Goal: Information Seeking & Learning: Learn about a topic

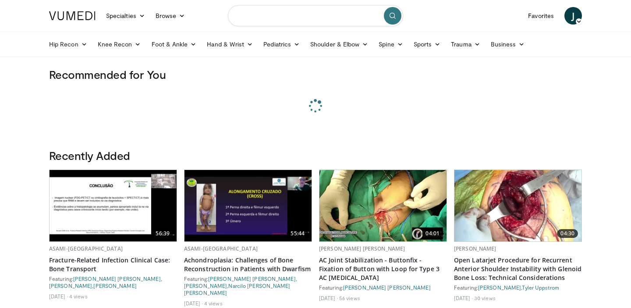
click at [272, 18] on input "Search topics, interventions" at bounding box center [315, 15] width 175 height 21
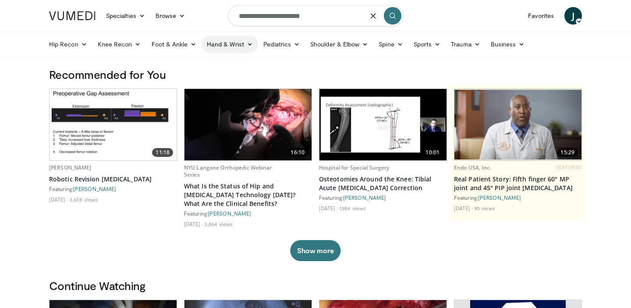
type input "**********"
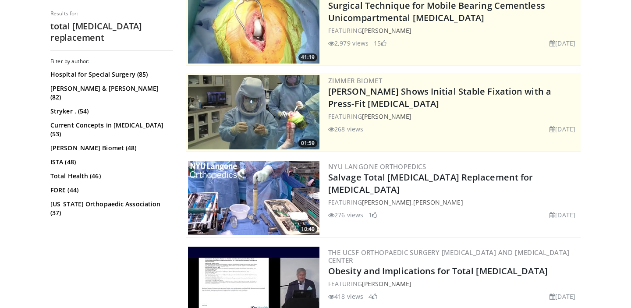
scroll to position [111, 0]
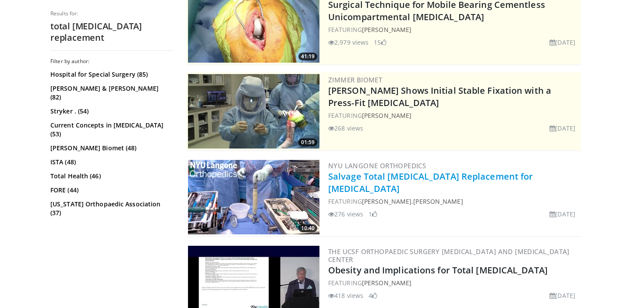
click at [396, 176] on link "Salvage Total [MEDICAL_DATA] Replacement for [MEDICAL_DATA]" at bounding box center [430, 182] width 204 height 24
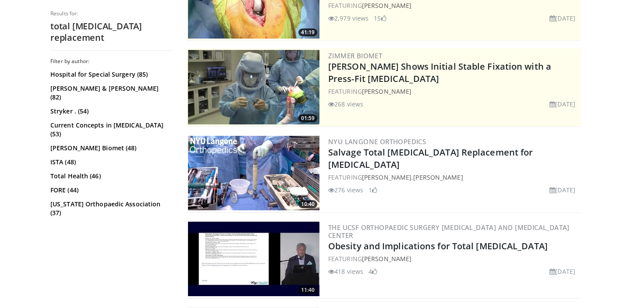
scroll to position [134, 0]
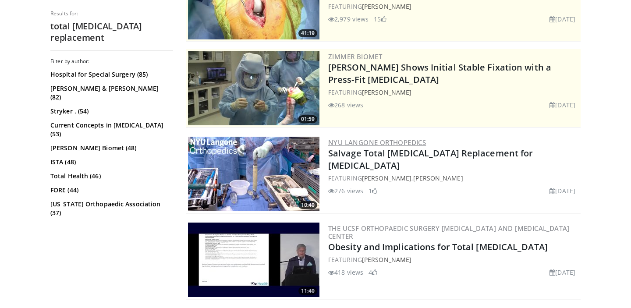
click at [378, 145] on link "NYU Langone Orthopedics" at bounding box center [377, 142] width 98 height 9
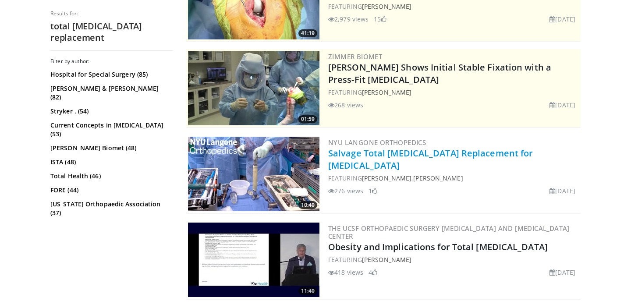
click at [377, 148] on link "Salvage Total [MEDICAL_DATA] Replacement for [MEDICAL_DATA]" at bounding box center [430, 159] width 204 height 24
click at [376, 154] on link "Salvage Total [MEDICAL_DATA] Replacement for [MEDICAL_DATA]" at bounding box center [430, 159] width 204 height 24
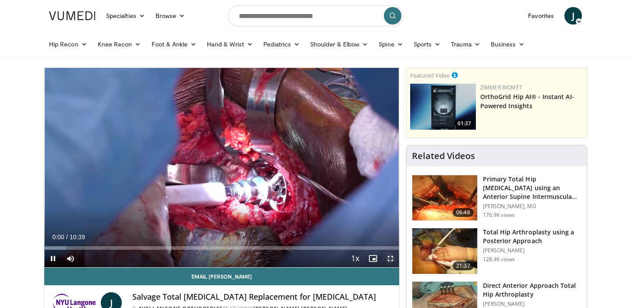
click at [390, 259] on span "Video Player" at bounding box center [390, 259] width 18 height 18
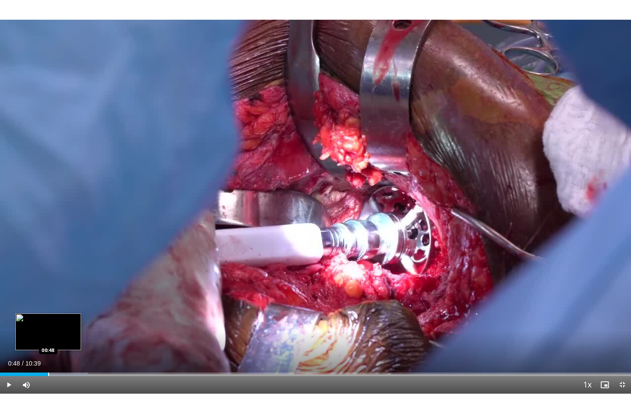
click at [48, 307] on div "Progress Bar" at bounding box center [48, 375] width 1 height 4
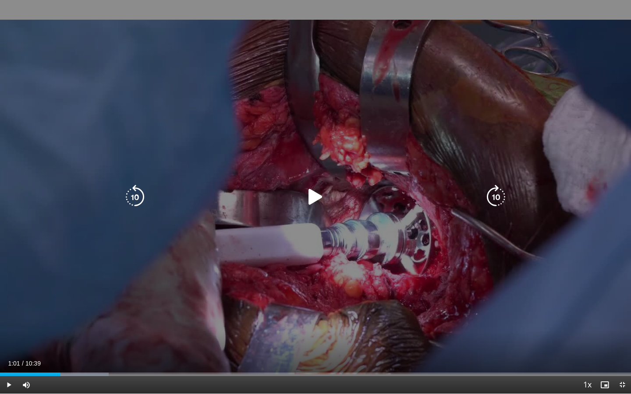
click at [0, 0] on div "Progress Bar" at bounding box center [0, 0] width 0 height 0
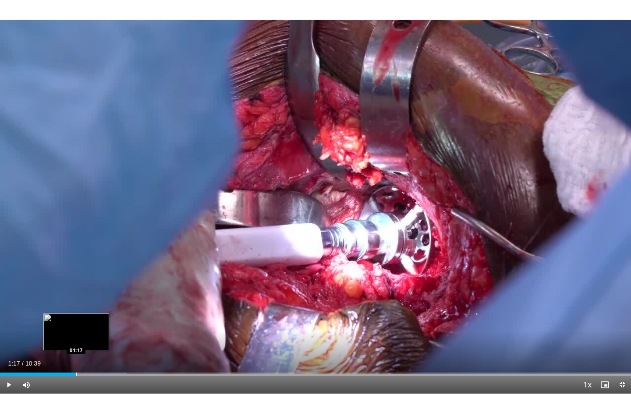
click at [76, 307] on div "Loaded : 20.15% 01:17 01:17" at bounding box center [315, 372] width 631 height 8
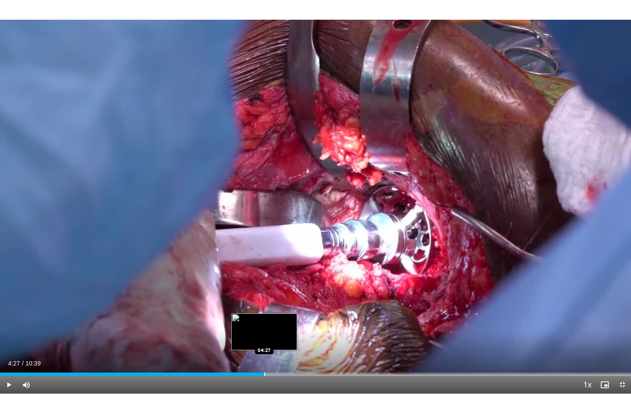
click at [264, 307] on div "Loaded : 48.08% 04:27 04:27" at bounding box center [315, 372] width 631 height 8
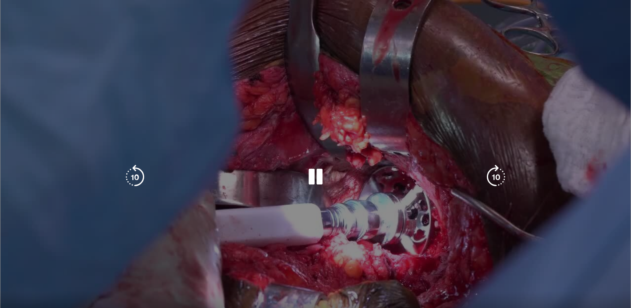
scroll to position [71, 0]
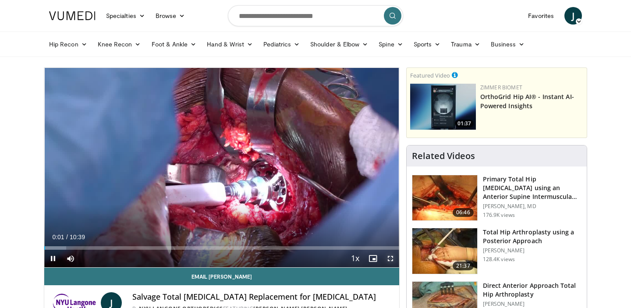
click at [387, 256] on span "Video Player" at bounding box center [390, 259] width 18 height 18
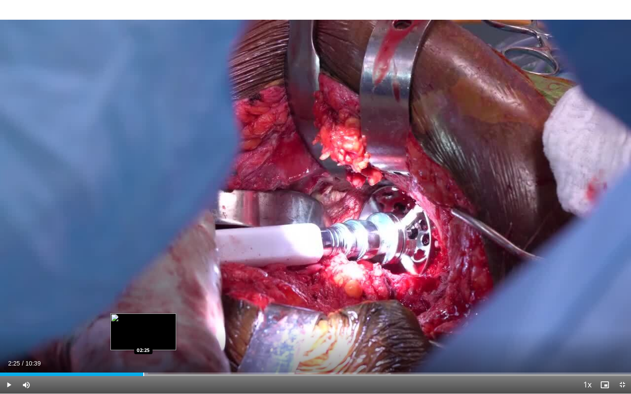
click at [143, 307] on div "Loaded : 23.48% 00:03 02:25" at bounding box center [315, 372] width 631 height 8
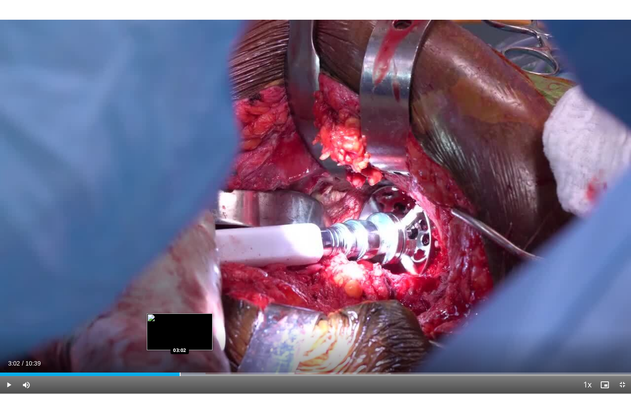
click at [180, 307] on div "Progress Bar" at bounding box center [180, 375] width 1 height 4
click at [201, 307] on div "Loaded : 32.57% 03:02 03:24" at bounding box center [315, 372] width 631 height 8
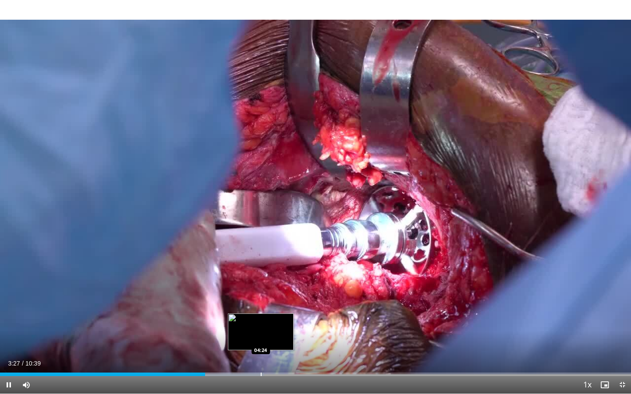
click at [261, 307] on div "Progress Bar" at bounding box center [261, 375] width 1 height 4
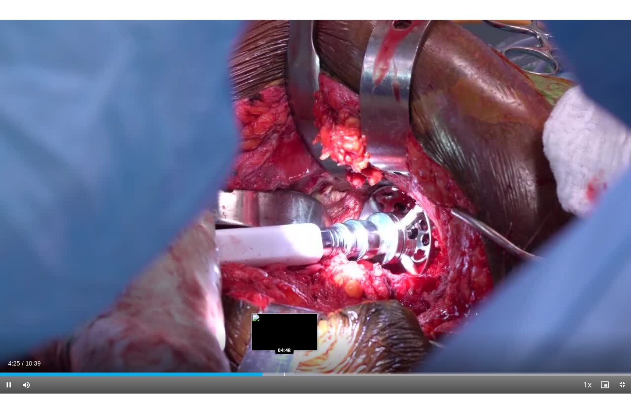
click at [284, 307] on div "Progress Bar" at bounding box center [284, 375] width 1 height 4
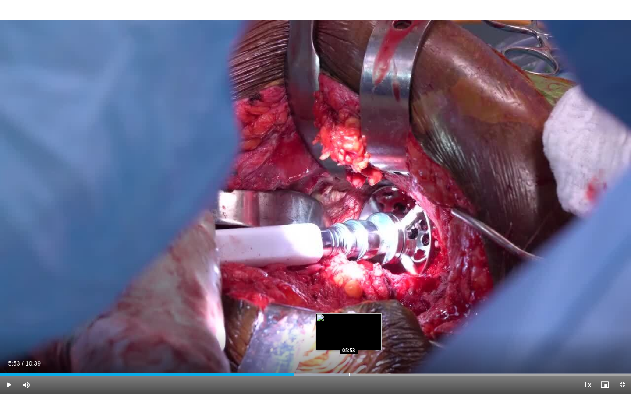
click at [349, 307] on div "Progress Bar" at bounding box center [349, 375] width 1 height 4
